Goal: Task Accomplishment & Management: Manage account settings

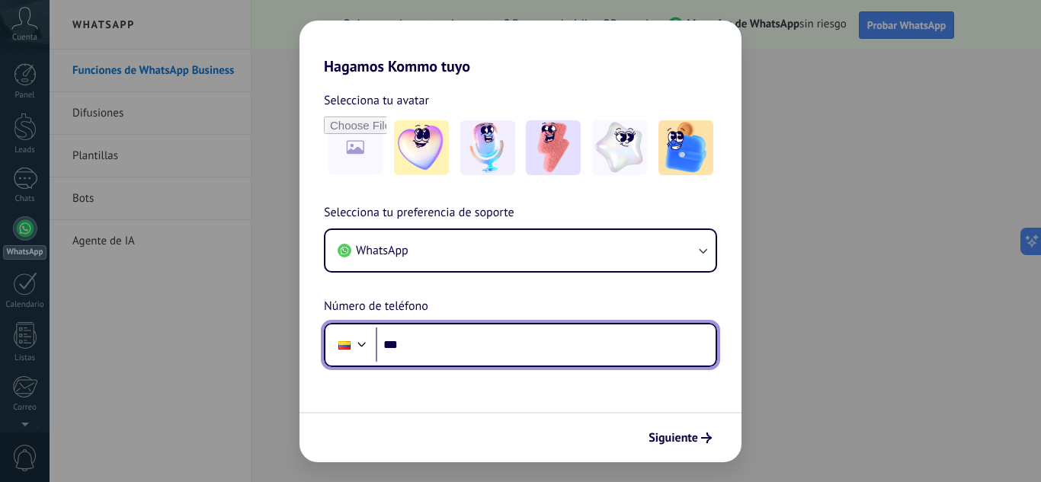
click at [421, 335] on input "***" at bounding box center [546, 345] width 340 height 35
click at [410, 344] on input "***" at bounding box center [546, 345] width 340 height 35
type input "**********"
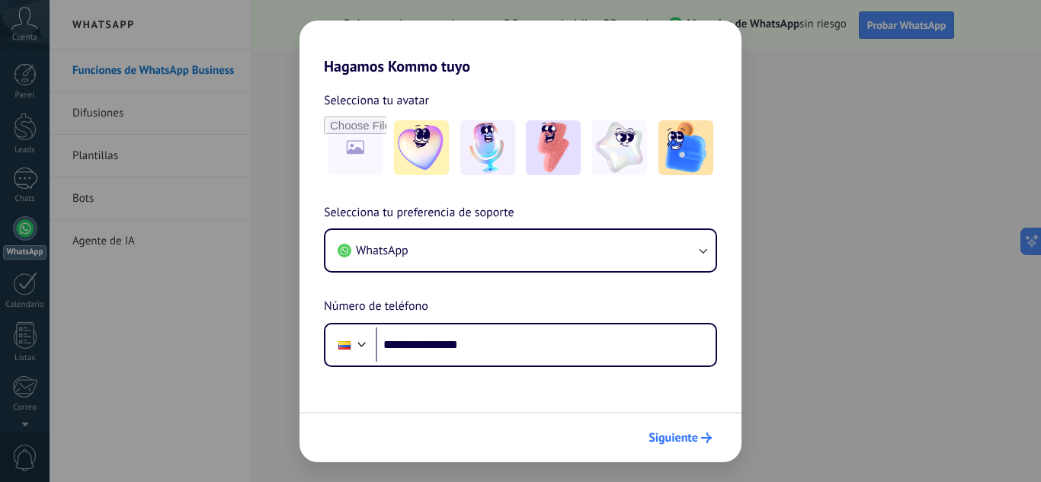
click at [661, 447] on button "Siguiente" at bounding box center [680, 438] width 77 height 26
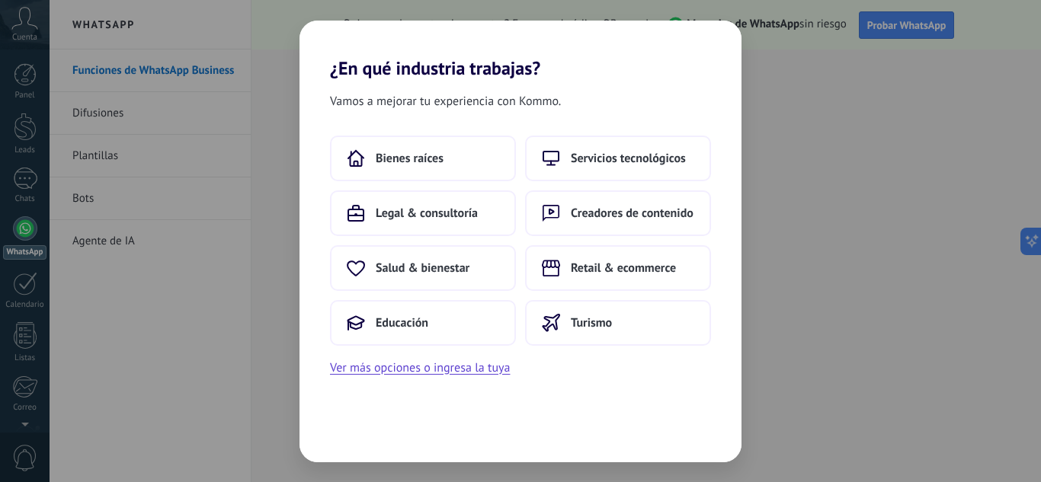
click at [817, 46] on div "¿En qué industria trabajas? Vamos a mejorar tu experiencia con Kommo. Bienes ra…" at bounding box center [520, 241] width 1041 height 482
click at [286, 19] on div "¿En qué industria trabajas? Vamos a mejorar tu experiencia con Kommo. Bienes ra…" at bounding box center [520, 241] width 1041 height 482
click at [629, 155] on span "Servicios tecnológicos" at bounding box center [628, 158] width 115 height 15
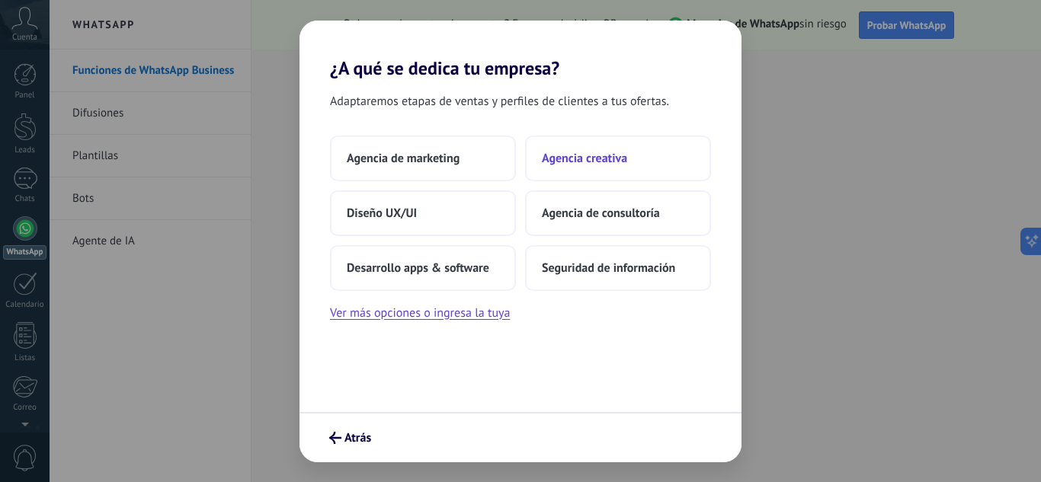
click at [585, 168] on button "Agencia creativa" at bounding box center [618, 159] width 186 height 46
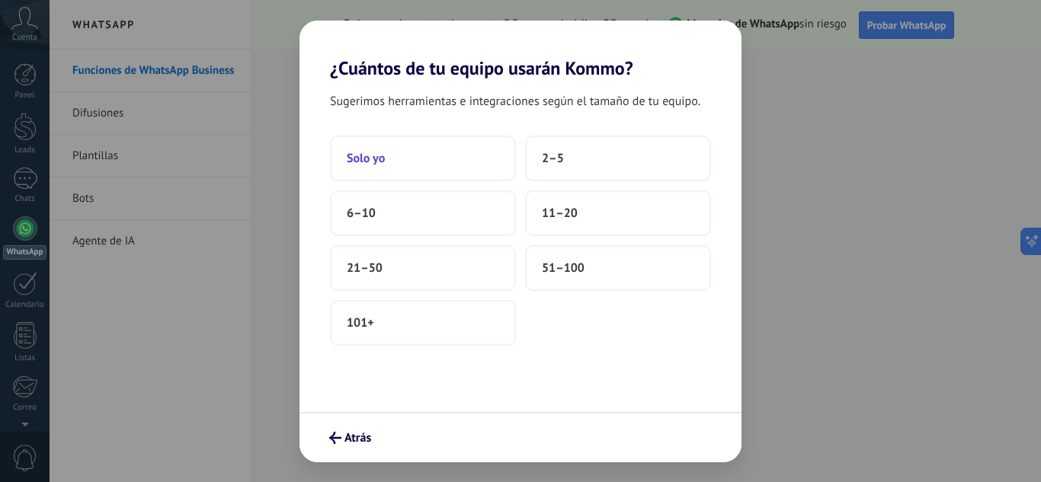
click at [384, 164] on span "Solo yo" at bounding box center [366, 158] width 38 height 15
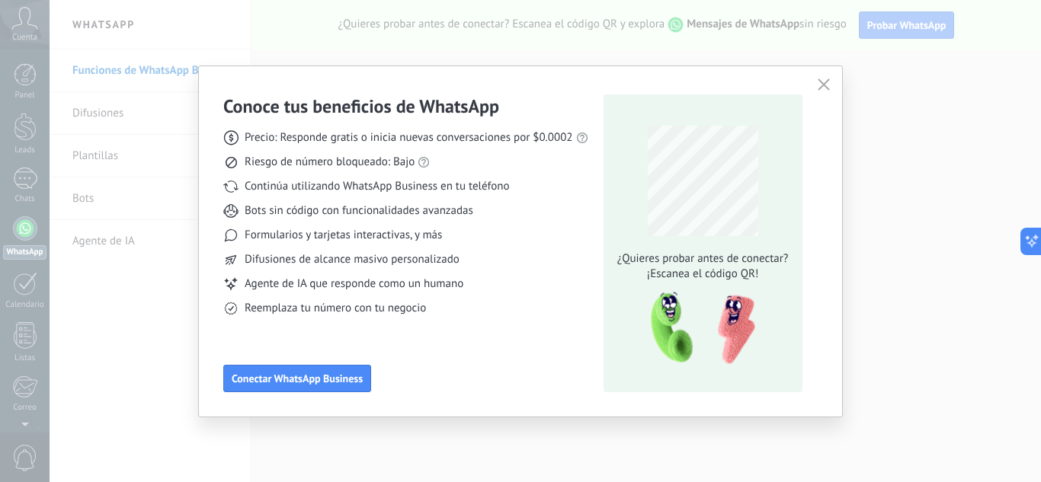
click at [747, 172] on div "¿Quieres probar antes de conectar? ¡Escanea el código QR!" at bounding box center [703, 199] width 180 height 165
click at [818, 84] on icon "button" at bounding box center [823, 84] width 12 height 12
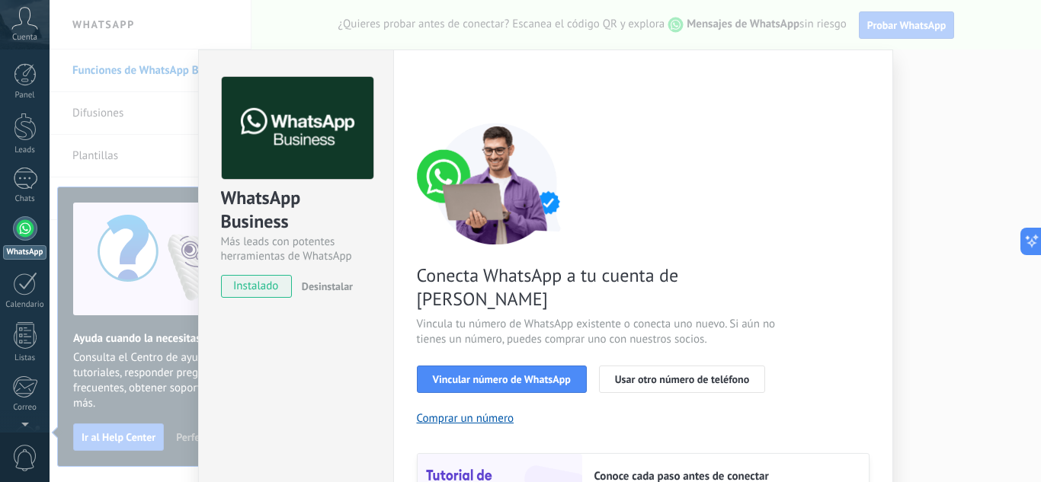
click at [259, 283] on span "instalado" at bounding box center [256, 286] width 69 height 23
click at [263, 286] on span "instalado" at bounding box center [256, 286] width 69 height 23
click at [491, 366] on button "Vincular número de WhatsApp" at bounding box center [502, 379] width 170 height 27
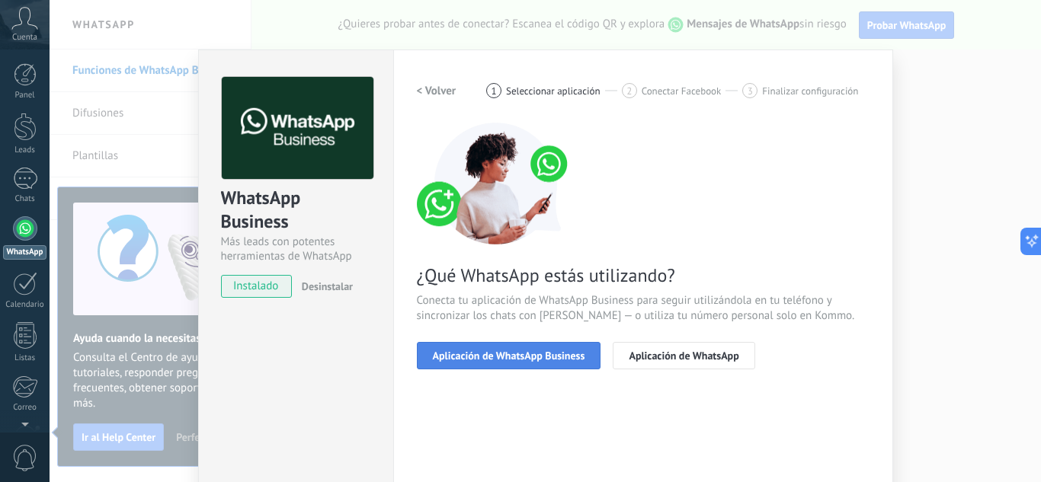
click at [507, 350] on span "Aplicación de WhatsApp Business" at bounding box center [509, 355] width 152 height 11
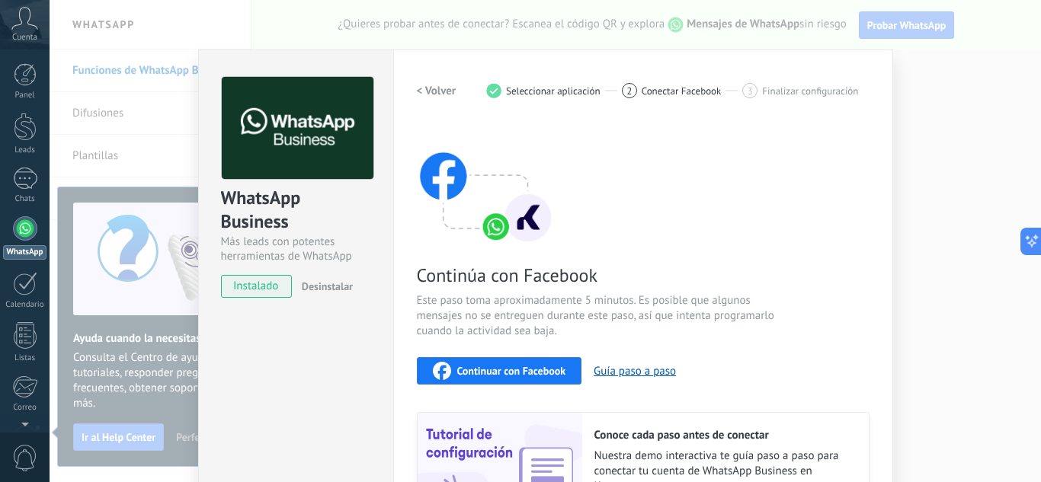
click at [507, 350] on div "Continúa con Facebook Este paso toma aproximadamente 5 minutos. Es posible que …" at bounding box center [643, 328] width 453 height 411
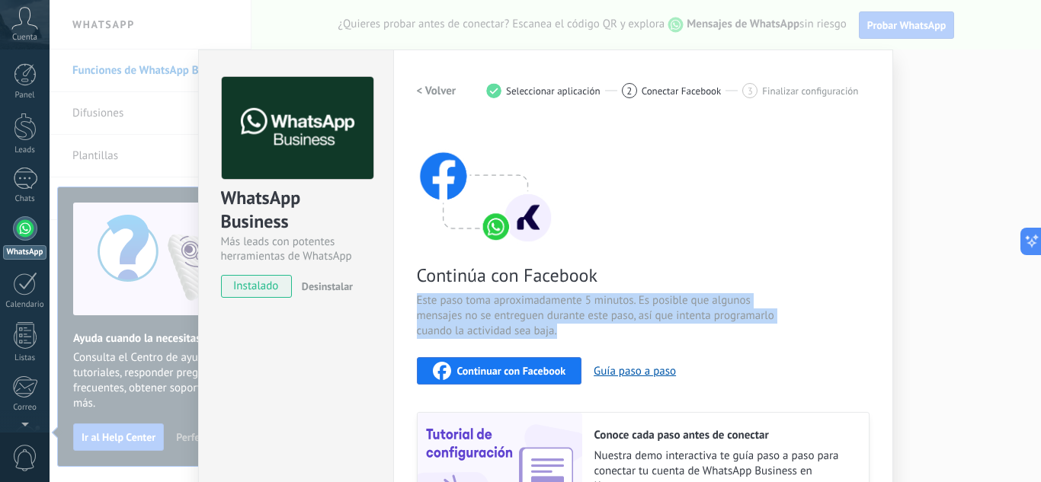
click at [507, 350] on div "Continúa con Facebook Este paso toma aproximadamente 5 minutos. Es posible que …" at bounding box center [643, 328] width 453 height 411
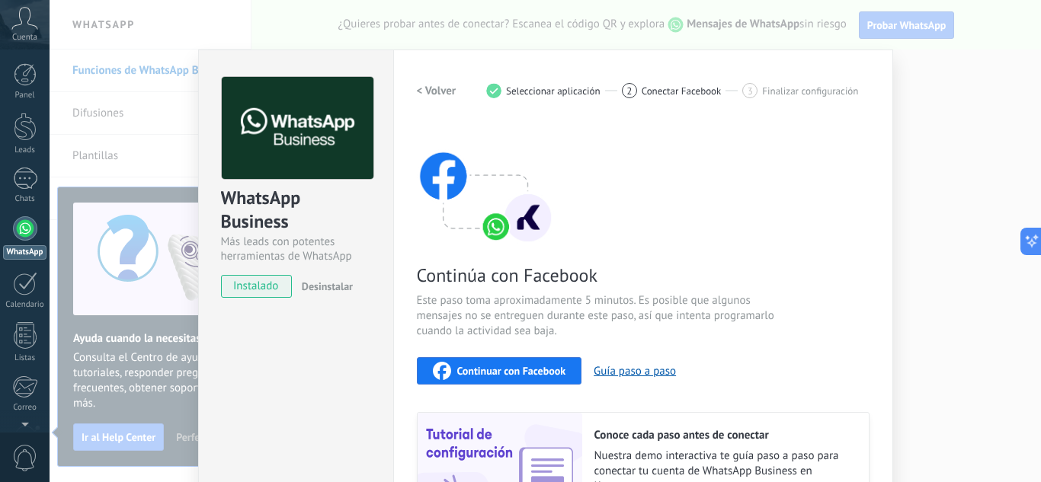
click at [555, 92] on span "Seleccionar aplicación" at bounding box center [553, 90] width 94 height 11
click at [314, 354] on div "WhatsApp Business Más leads con potentes herramientas de WhatsApp instalado Des…" at bounding box center [295, 326] width 195 height 553
click at [910, 14] on div "WhatsApp Business Más leads con potentes herramientas de WhatsApp instalado Des…" at bounding box center [545, 241] width 991 height 482
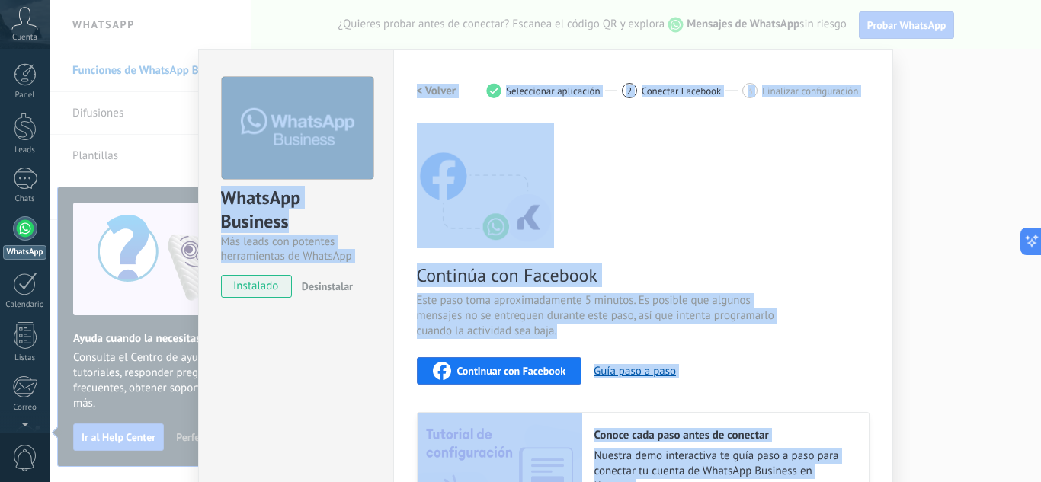
click at [910, 14] on div "WhatsApp Business Más leads con potentes herramientas de WhatsApp instalado Des…" at bounding box center [545, 241] width 991 height 482
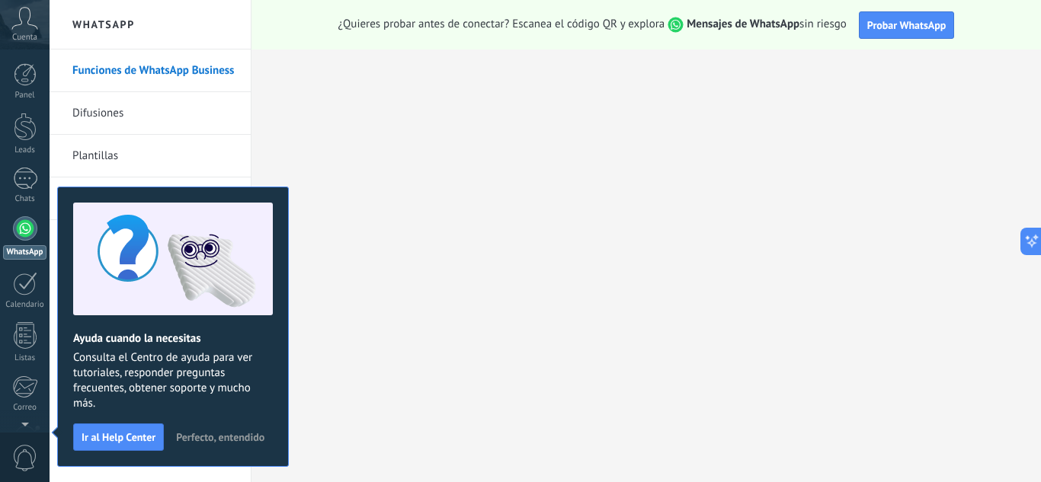
click at [910, 14] on button "Probar WhatsApp" at bounding box center [907, 24] width 96 height 27
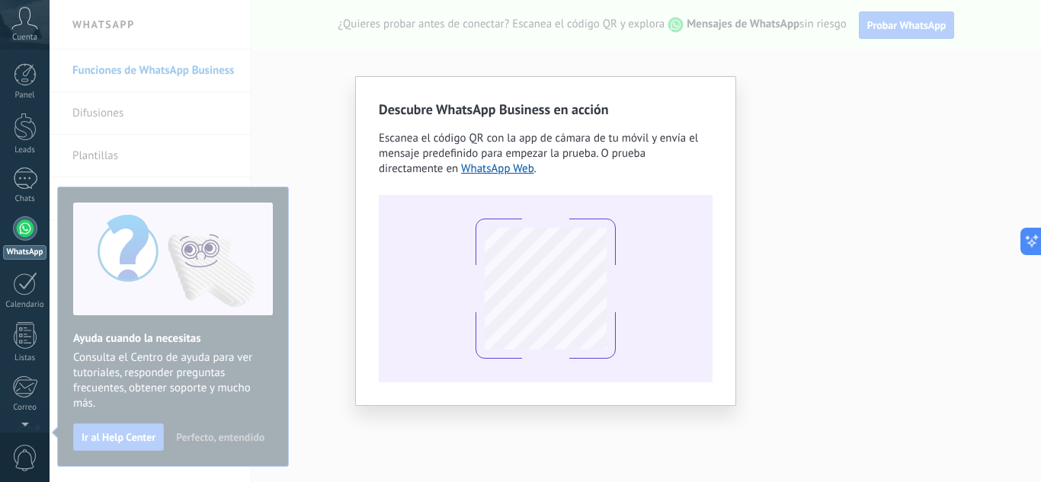
click at [791, 7] on div "Descubre WhatsApp Business en acción Escanea el código QR con la app [PERSON_NA…" at bounding box center [545, 241] width 991 height 482
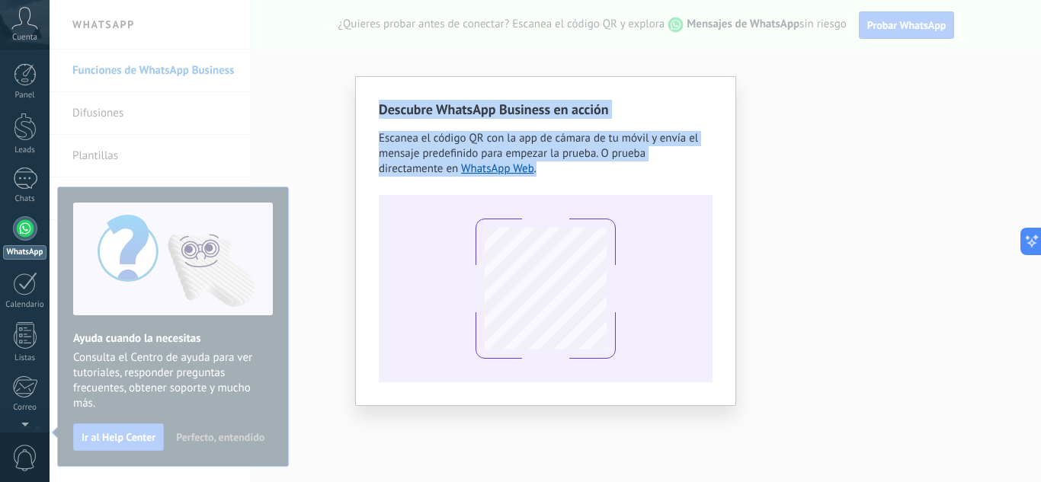
click at [791, 7] on div "Descubre WhatsApp Business en acción Escanea el código QR con la app [PERSON_NA…" at bounding box center [545, 241] width 991 height 482
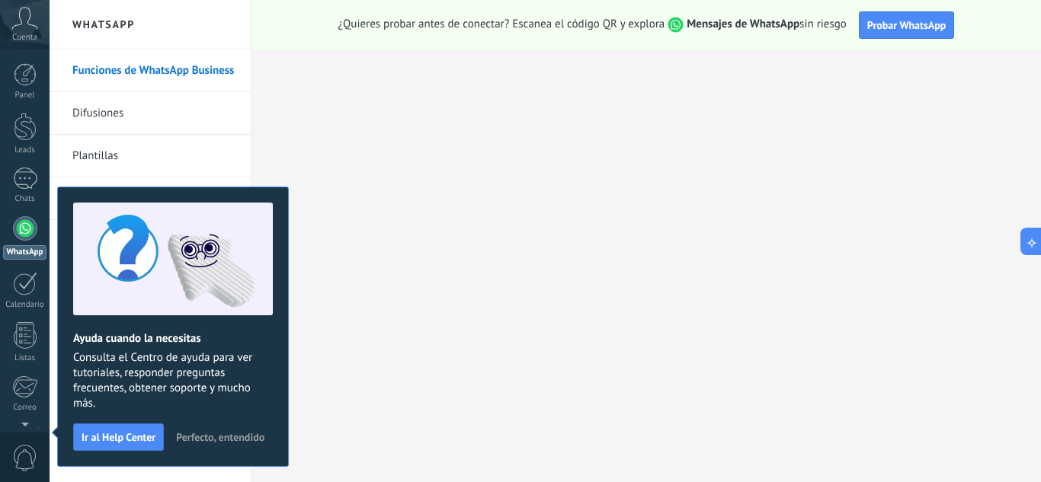
click at [39, 26] on div "Cuenta" at bounding box center [25, 25] width 50 height 50
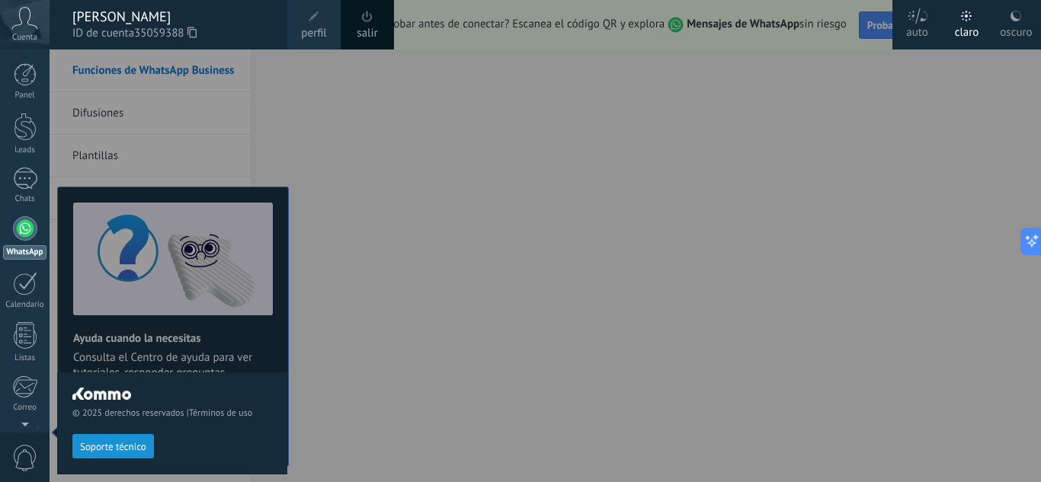
click at [94, 28] on span "ID de cuenta 35059388" at bounding box center [172, 33] width 200 height 17
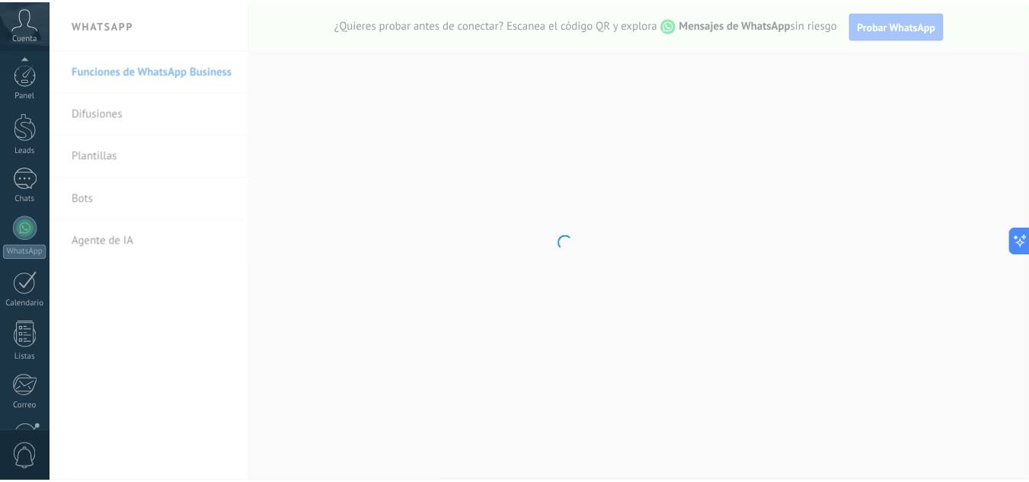
scroll to position [152, 0]
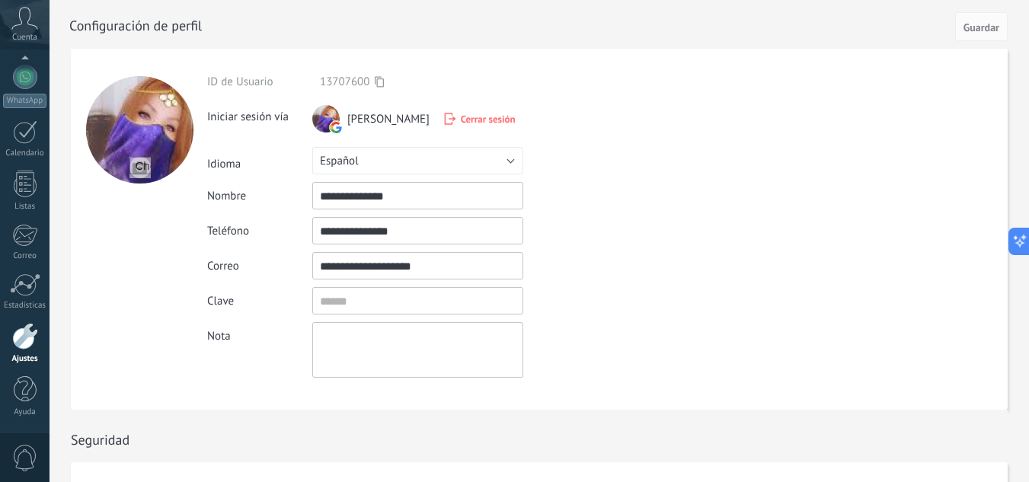
click at [475, 111] on div "[PERSON_NAME] Cerrar sesión" at bounding box center [417, 118] width 211 height 27
click at [475, 120] on span "Cerrar sesión" at bounding box center [488, 119] width 55 height 13
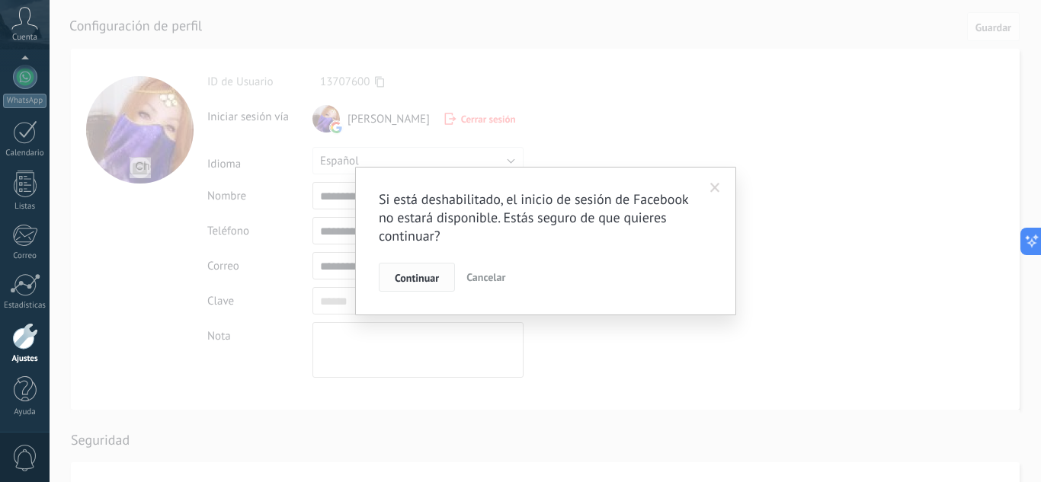
click at [437, 281] on span "Continuar" at bounding box center [417, 278] width 44 height 11
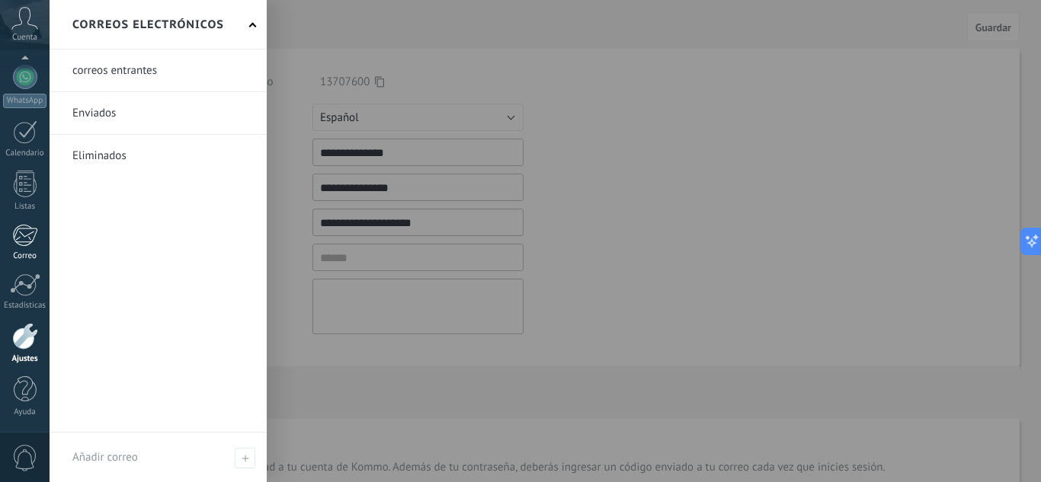
click at [18, 252] on div "Correo" at bounding box center [25, 256] width 44 height 10
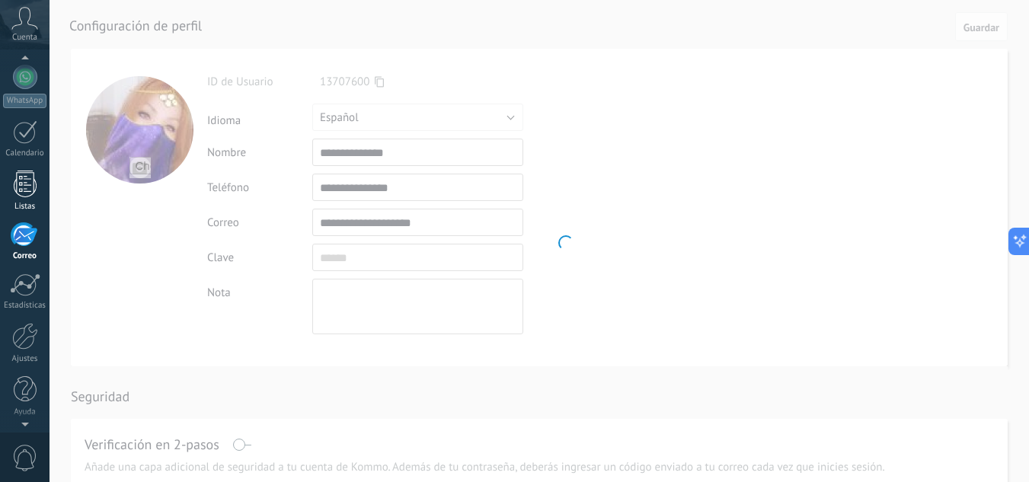
scroll to position [148, 0]
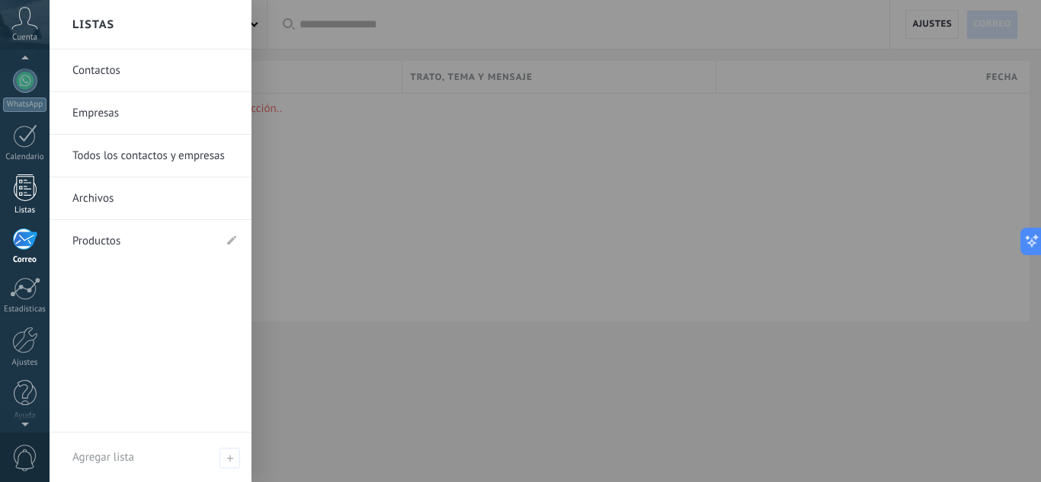
click at [33, 201] on link "Listas" at bounding box center [25, 194] width 50 height 41
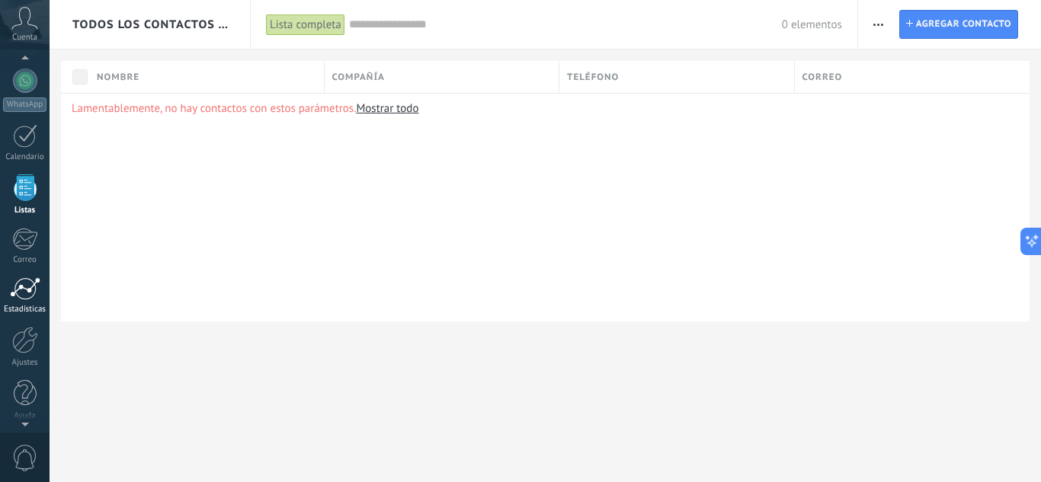
click at [26, 294] on div at bounding box center [25, 288] width 30 height 23
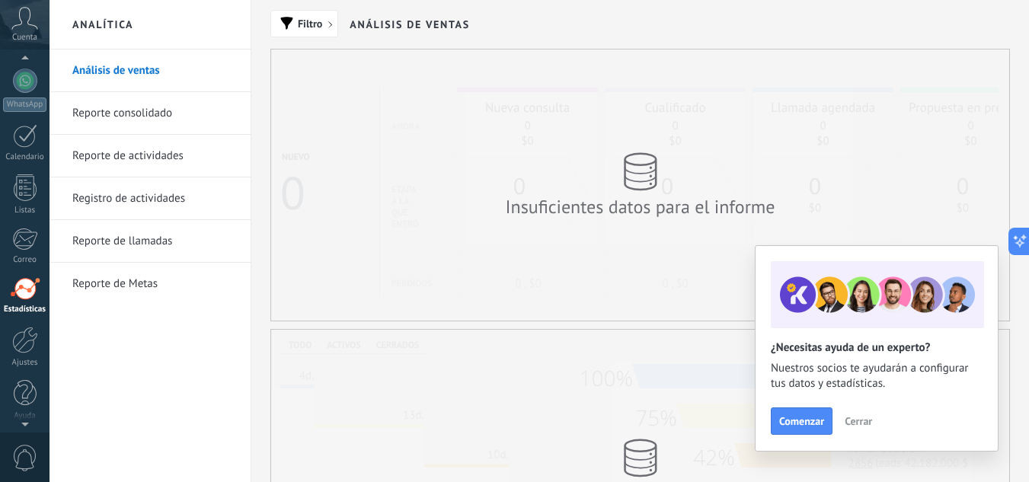
scroll to position [152, 0]
click at [431, 21] on h2 "Análisis de ventas" at bounding box center [410, 25] width 120 height 50
click at [423, 15] on h2 "Análisis de ventas" at bounding box center [410, 25] width 120 height 50
click at [402, 18] on h2 "Análisis de ventas" at bounding box center [410, 25] width 120 height 50
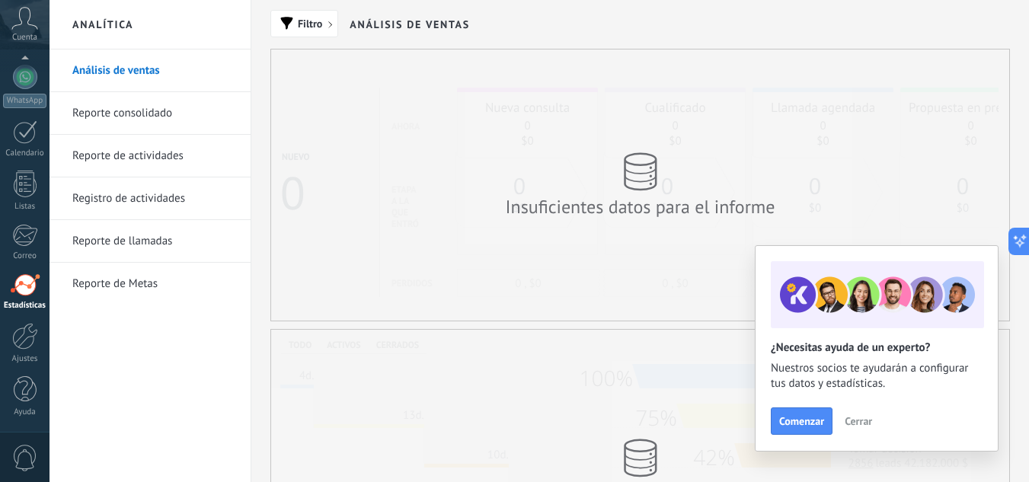
click at [638, 200] on div "Insuficientes datos para el informe" at bounding box center [641, 207] width 274 height 24
click at [171, 101] on link "Reporte consolidado" at bounding box center [153, 113] width 163 height 43
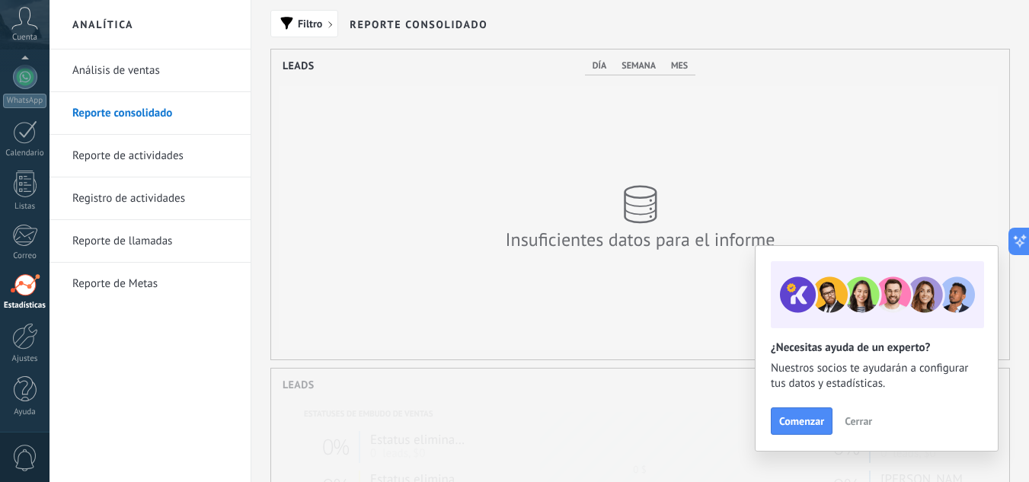
click at [161, 156] on link "Reporte de actividades" at bounding box center [153, 156] width 163 height 43
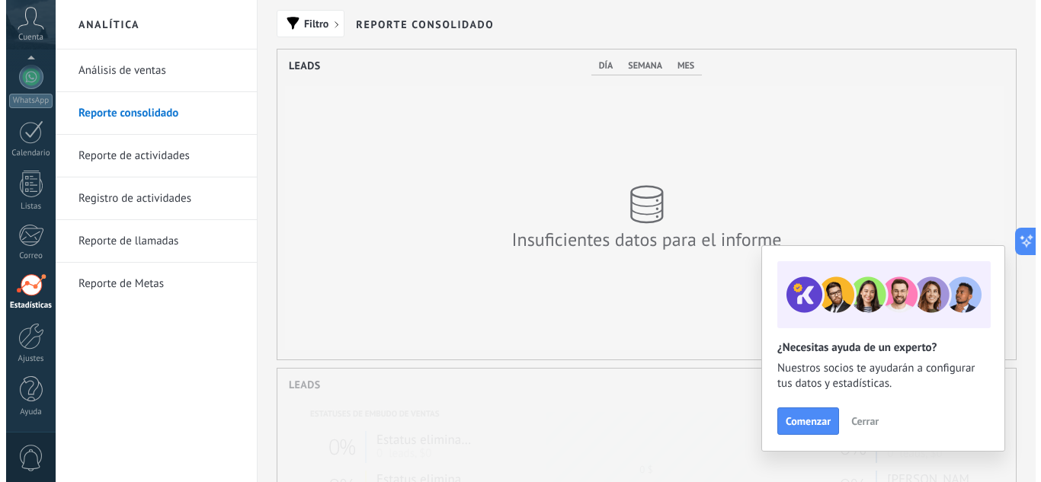
scroll to position [310, 738]
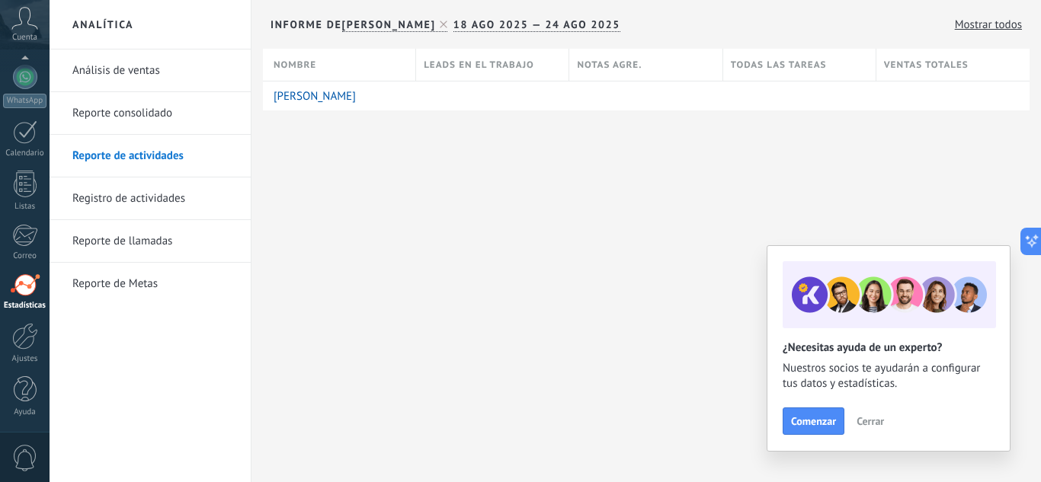
click at [166, 213] on link "Registro de actividades" at bounding box center [153, 199] width 163 height 43
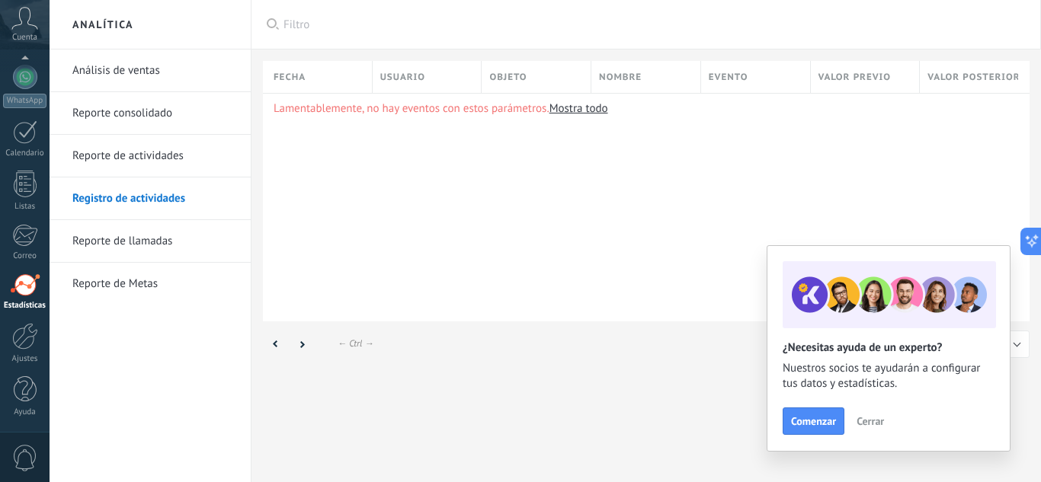
click at [144, 235] on link "Reporte de llamadas" at bounding box center [153, 241] width 163 height 43
click at [130, 290] on link "Reporte de Metas" at bounding box center [153, 284] width 163 height 43
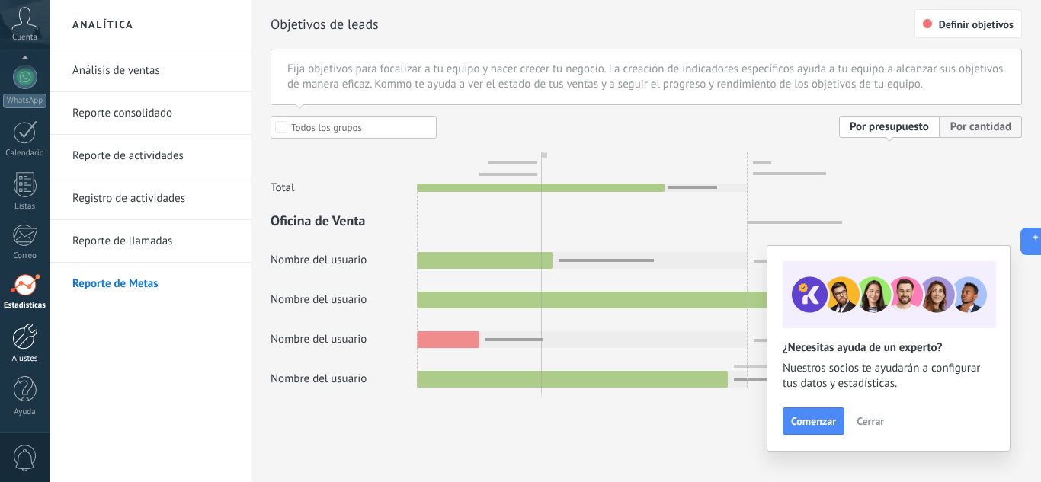
click at [21, 347] on div at bounding box center [25, 336] width 26 height 27
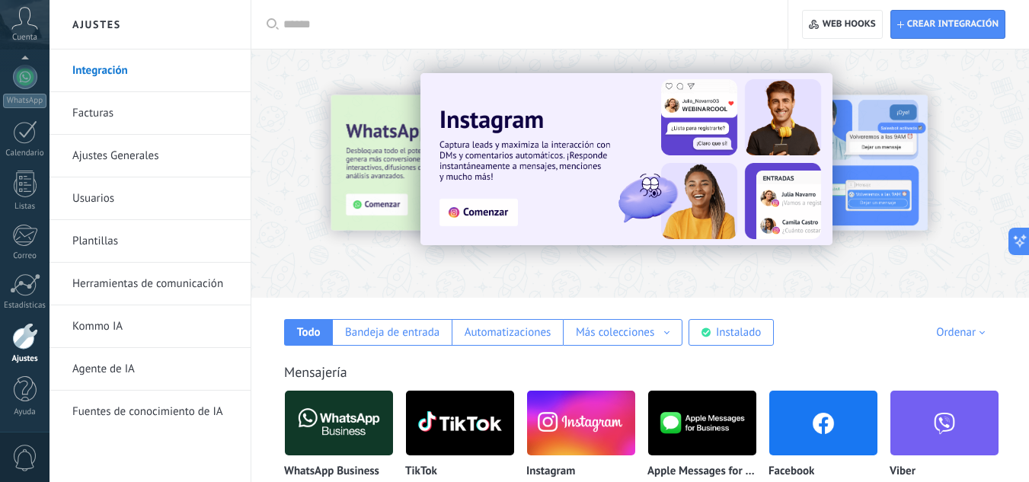
click at [338, 265] on div at bounding box center [640, 169] width 778 height 219
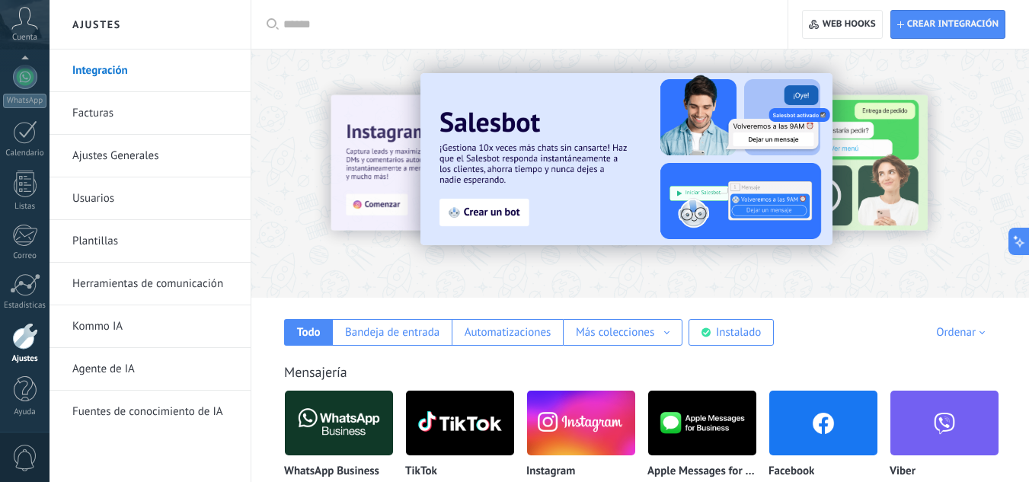
click at [93, 84] on link "Integración" at bounding box center [153, 71] width 163 height 43
click at [29, 351] on link "Ajustes" at bounding box center [25, 343] width 50 height 41
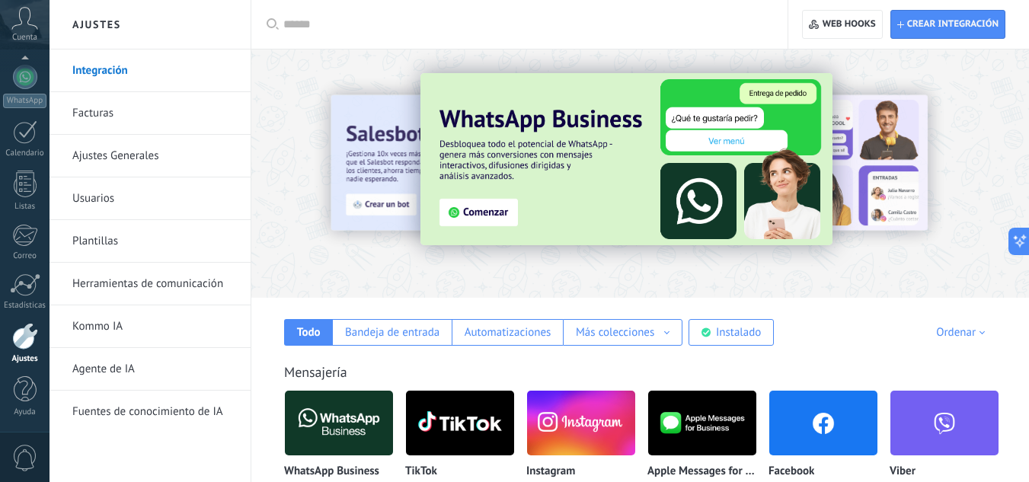
click at [779, 46] on div "Aplicar Aplicar Restablecer" at bounding box center [520, 24] width 538 height 49
click at [900, 26] on icon "button" at bounding box center [900, 24] width 7 height 7
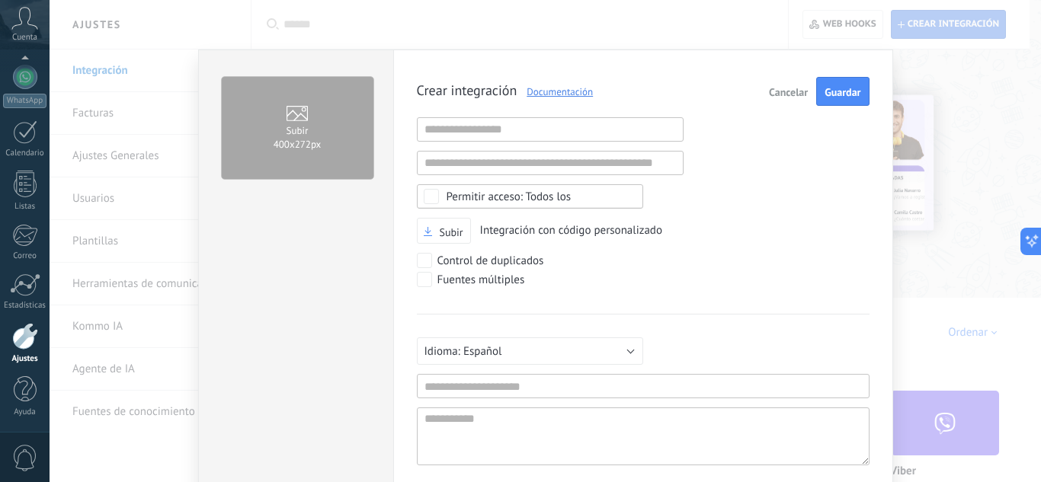
scroll to position [14, 0]
click at [792, 88] on span "Cancelar" at bounding box center [788, 92] width 39 height 11
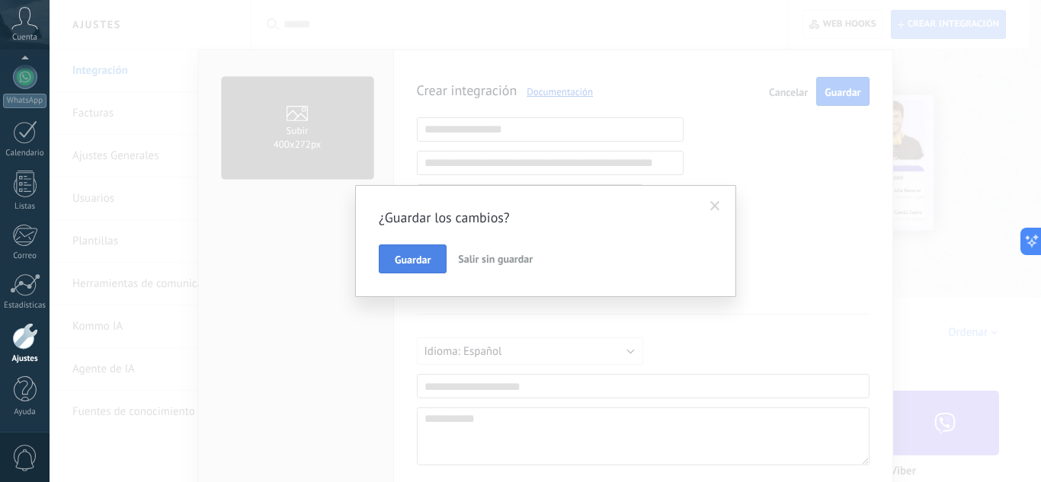
click at [424, 247] on button "Guardar" at bounding box center [413, 259] width 68 height 29
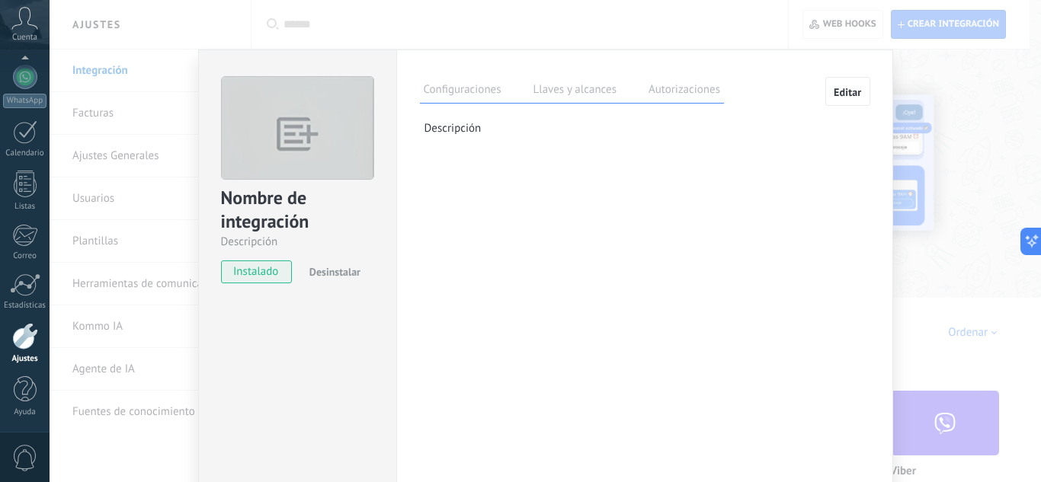
click at [574, 82] on label "Llaves y alcances" at bounding box center [575, 92] width 91 height 22
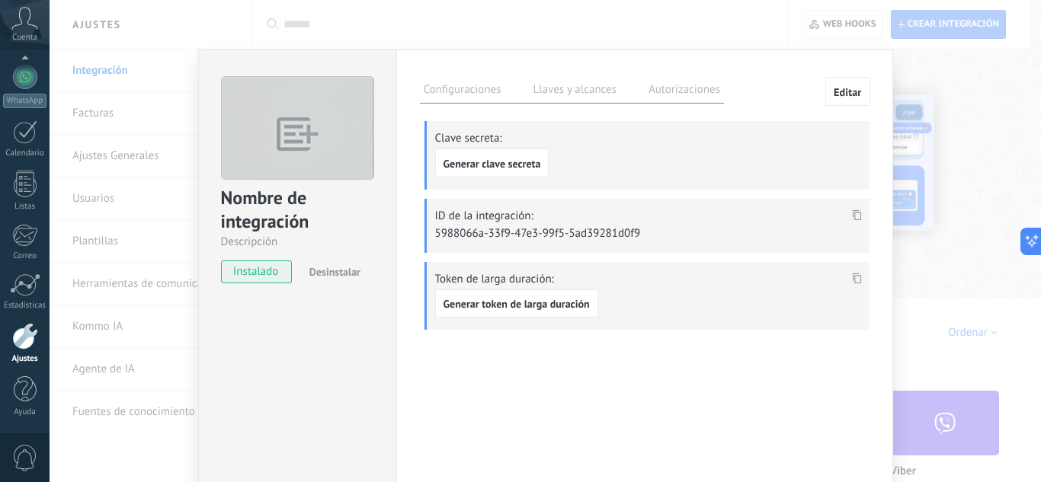
click at [661, 94] on label "Autorizaciones" at bounding box center [684, 92] width 79 height 22
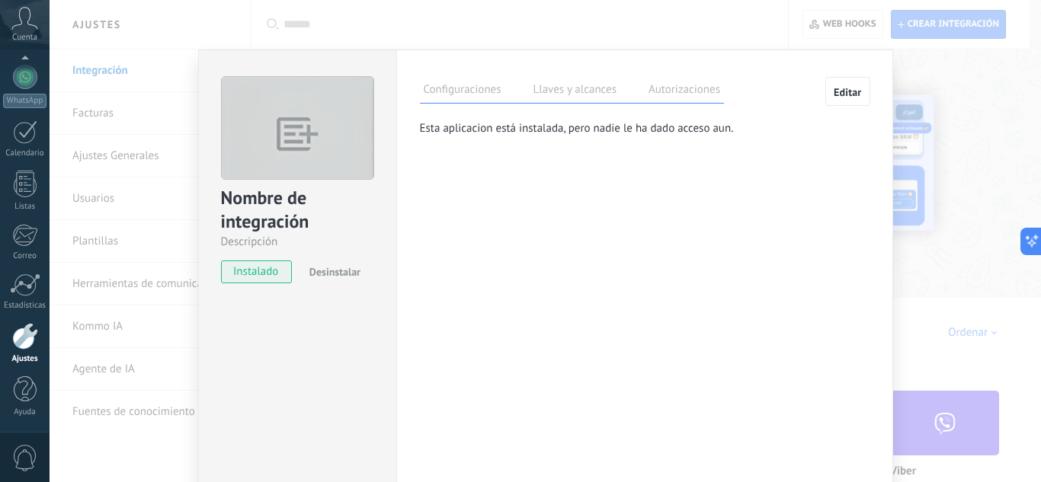
click at [829, 96] on button "Editar" at bounding box center [847, 91] width 45 height 29
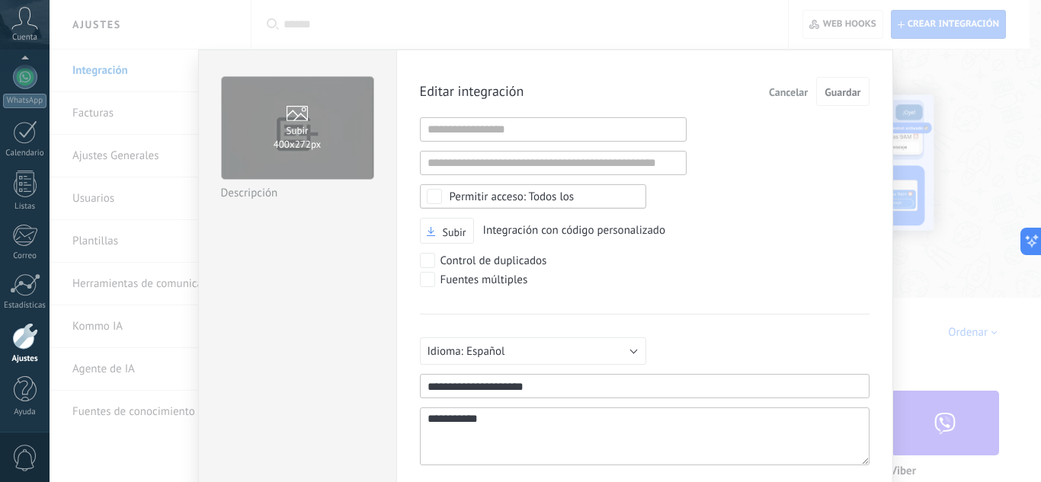
type textarea "**********"
click at [122, 68] on div "**********" at bounding box center [545, 241] width 991 height 482
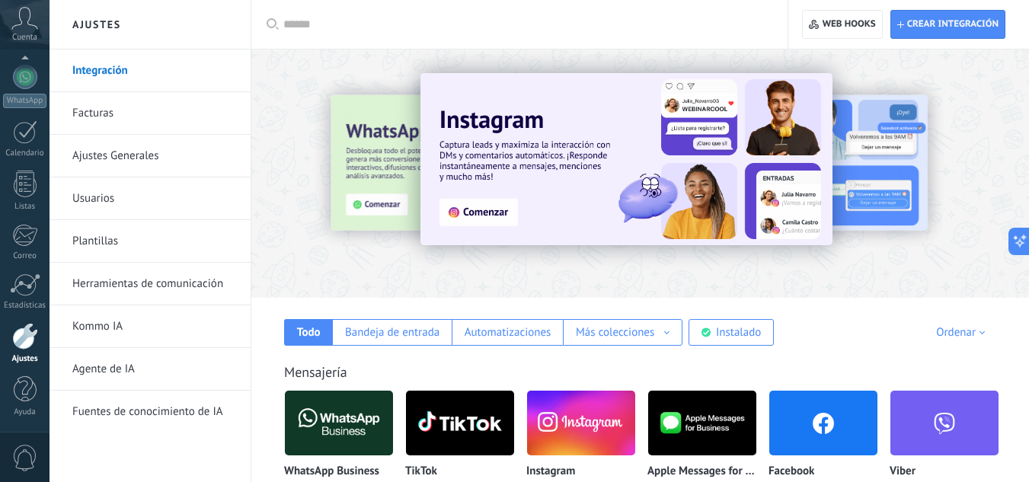
click at [104, 117] on link "Facturas" at bounding box center [153, 113] width 163 height 43
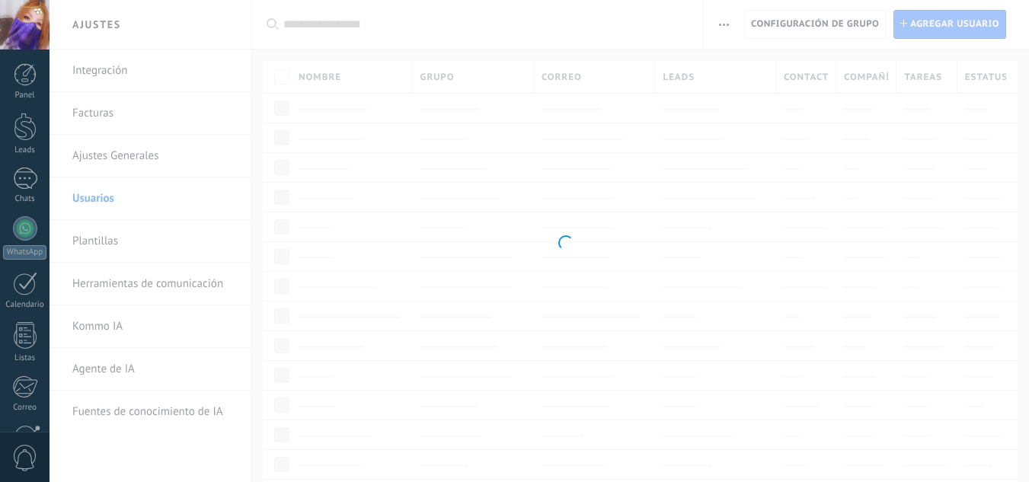
drag, startPoint x: 0, startPoint y: 0, endPoint x: 95, endPoint y: 238, distance: 256.8
click at [95, 238] on body ".abccls-1,.abccls-2{fill-rule:evenodd}.abccls-2{fill:#fff} .abfcls-1{fill:none}…" at bounding box center [514, 241] width 1029 height 482
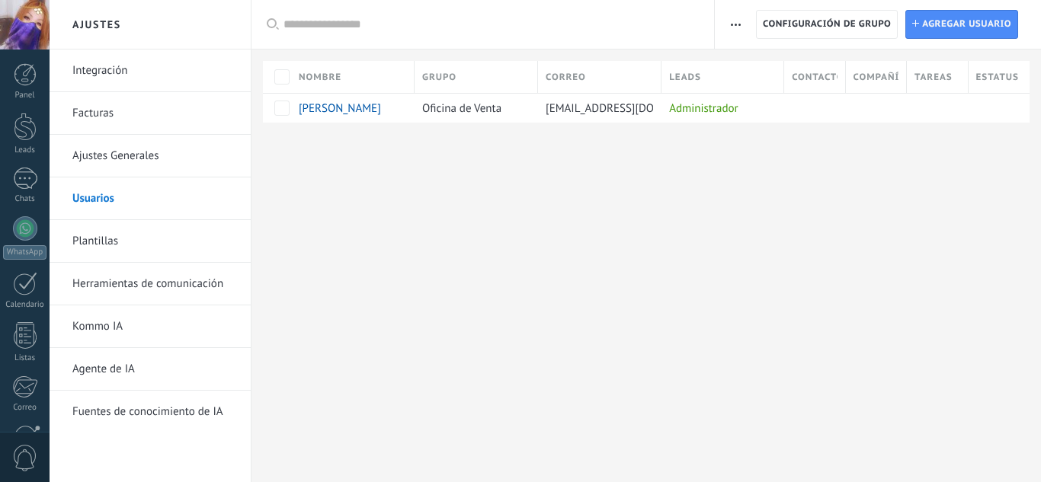
click at [126, 277] on link "Herramientas de comunicación" at bounding box center [153, 284] width 163 height 43
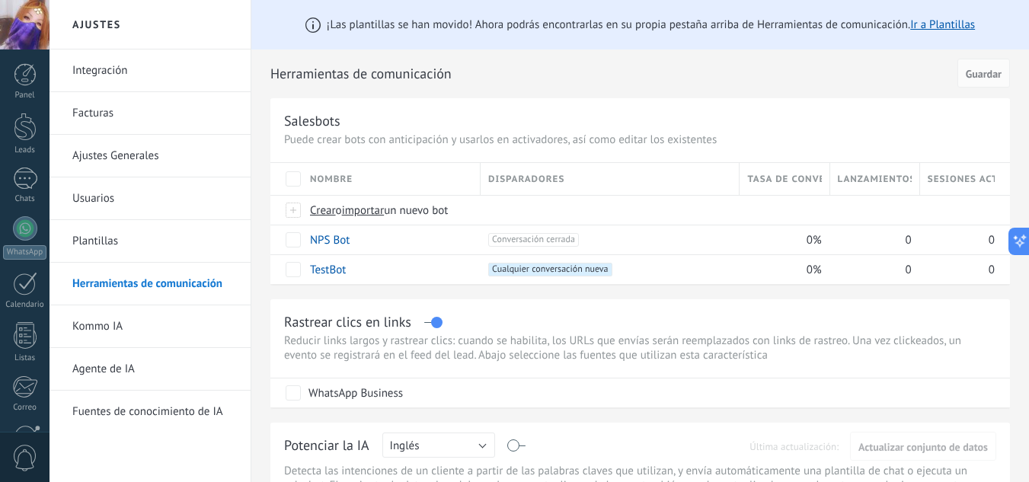
click at [99, 326] on link "Kommo IA" at bounding box center [153, 327] width 163 height 43
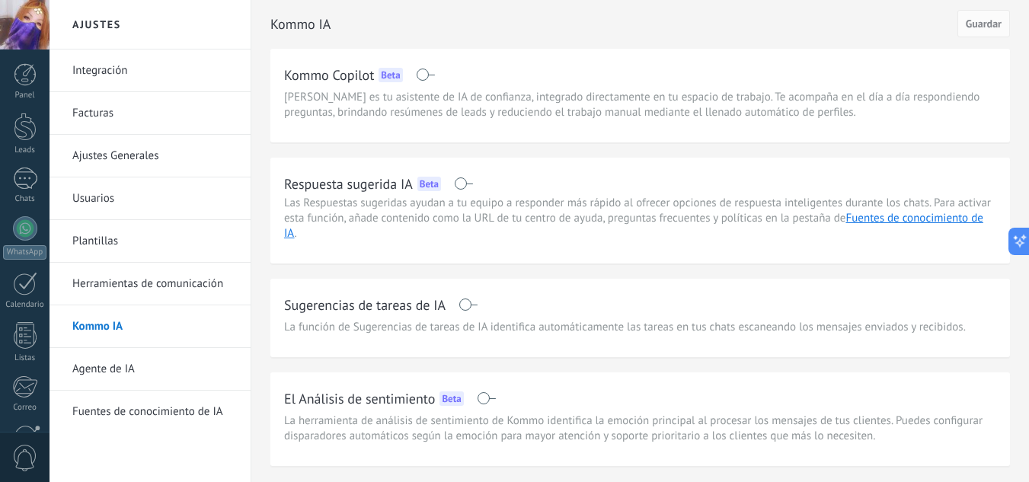
click at [380, 307] on h2 "Sugerencias de tareas de IA" at bounding box center [365, 305] width 162 height 19
click at [174, 406] on link "Fuentes de conocimiento de IA" at bounding box center [153, 412] width 163 height 43
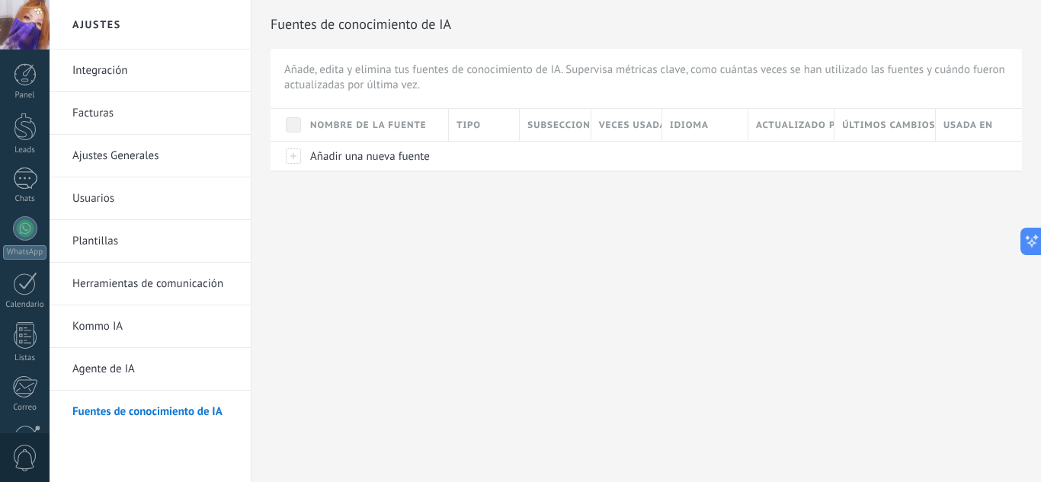
click at [328, 232] on div "Ajustes Integración Facturas Ajustes Generales Usuarios Plantillas Herramientas…" at bounding box center [545, 241] width 991 height 482
click at [462, 127] on div "Tipo" at bounding box center [484, 125] width 70 height 32
click at [602, 120] on div "Veces usadas" at bounding box center [626, 125] width 70 height 32
click at [696, 130] on div "Idioma" at bounding box center [704, 125] width 85 height 32
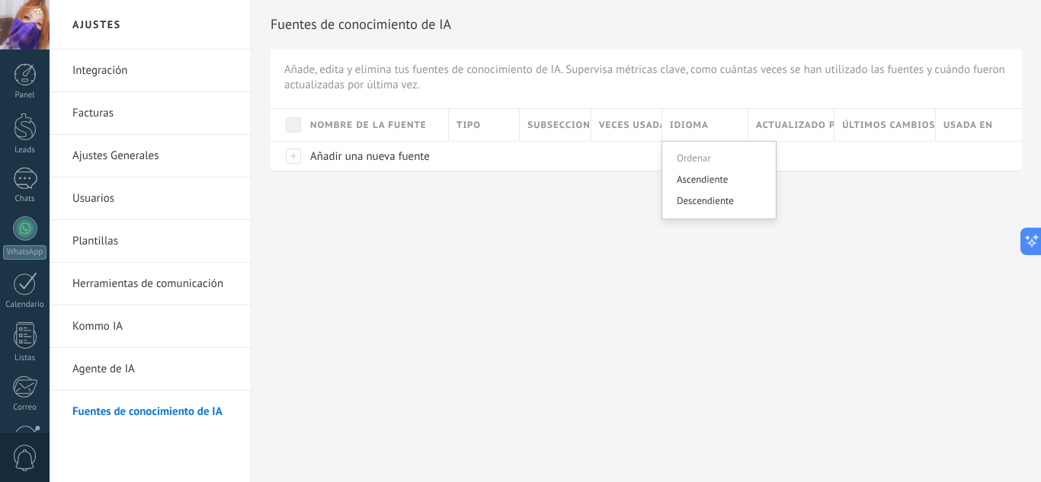
click at [805, 126] on div "Actualizado por" at bounding box center [790, 125] width 85 height 32
click at [863, 114] on div "Últimos cambios" at bounding box center [884, 125] width 101 height 32
click at [851, 177] on div "Último" at bounding box center [891, 178] width 114 height 21
click at [366, 34] on h2 "Fuentes de conocimiento de IA" at bounding box center [645, 24] width 751 height 30
